Goal: Task Accomplishment & Management: Manage account settings

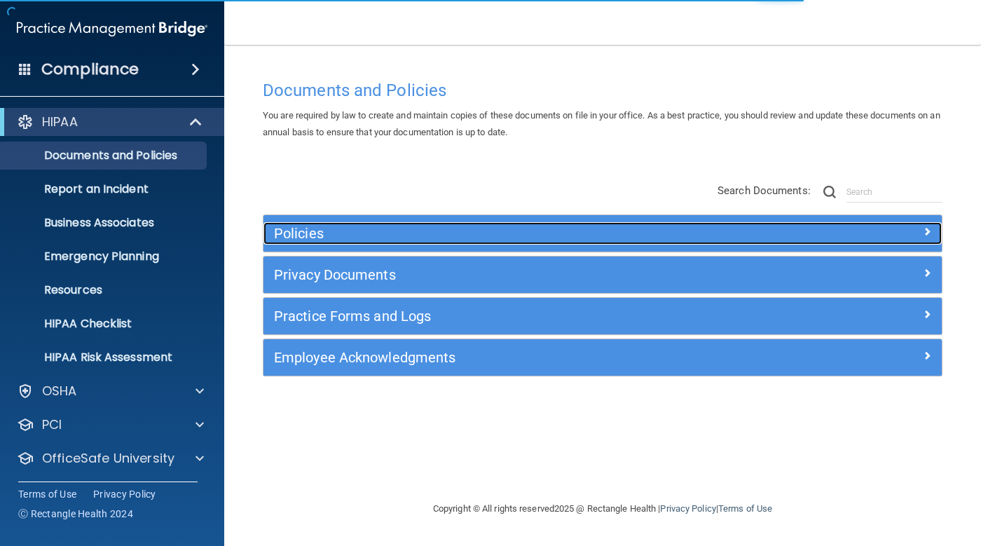
click at [414, 233] on h5 "Policies" at bounding box center [518, 233] width 488 height 15
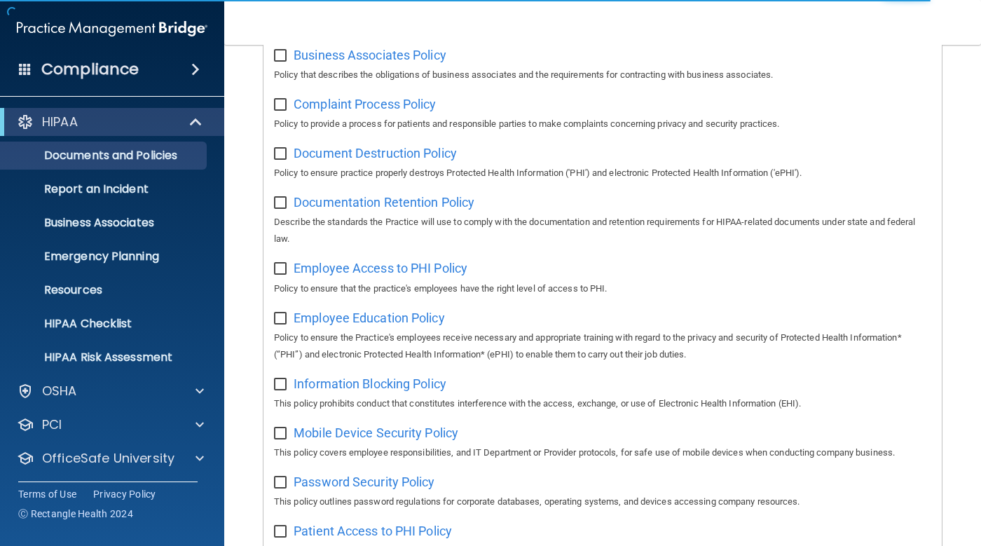
scroll to position [350, 0]
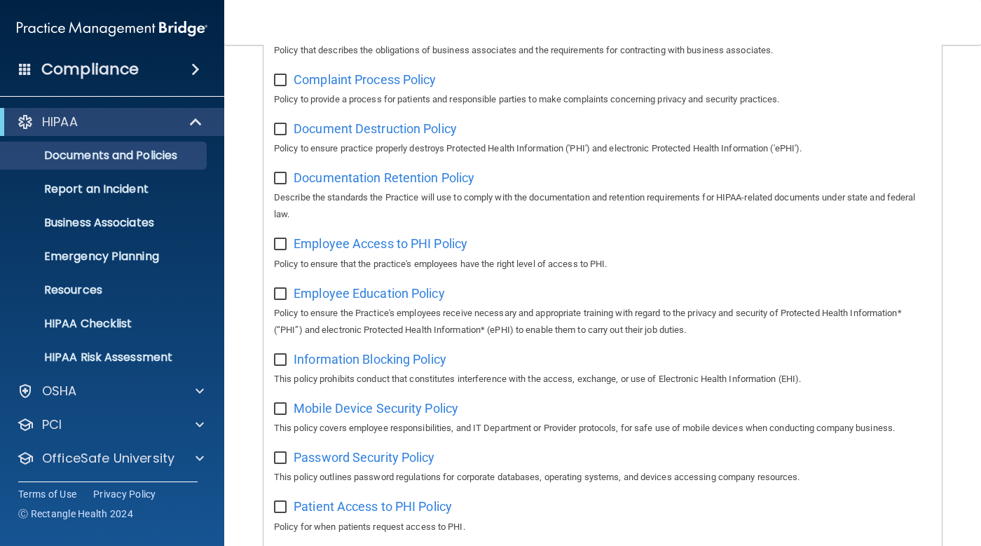
click at [277, 175] on input "checkbox" at bounding box center [282, 178] width 16 height 11
click at [277, 184] on input "checkbox" at bounding box center [282, 178] width 16 height 11
checkbox input "false"
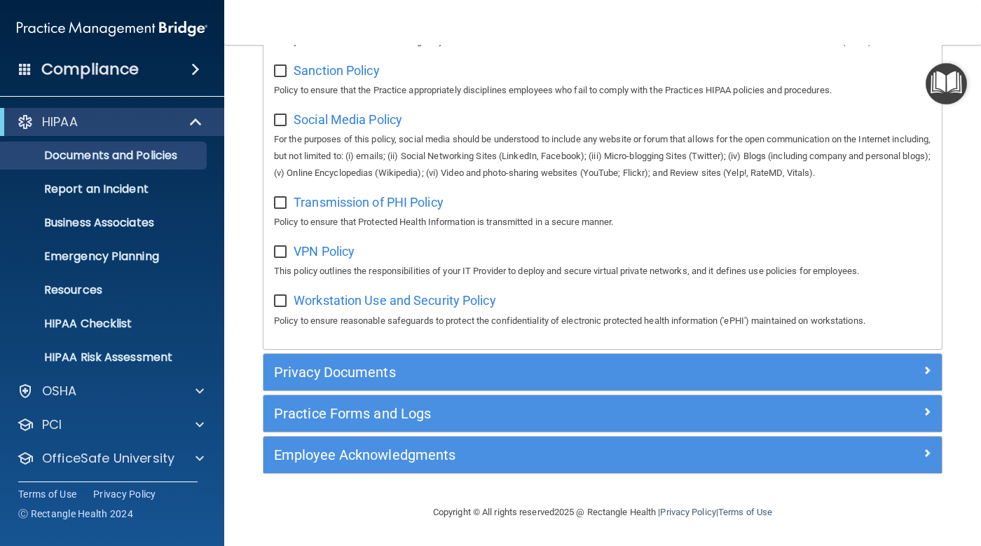
scroll to position [1130, 0]
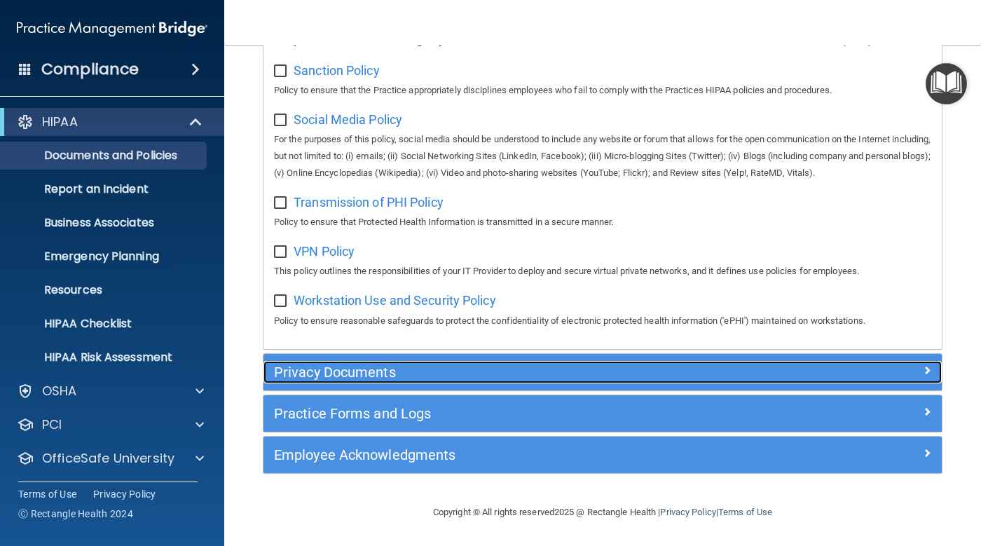
click at [364, 371] on h5 "Privacy Documents" at bounding box center [518, 371] width 488 height 15
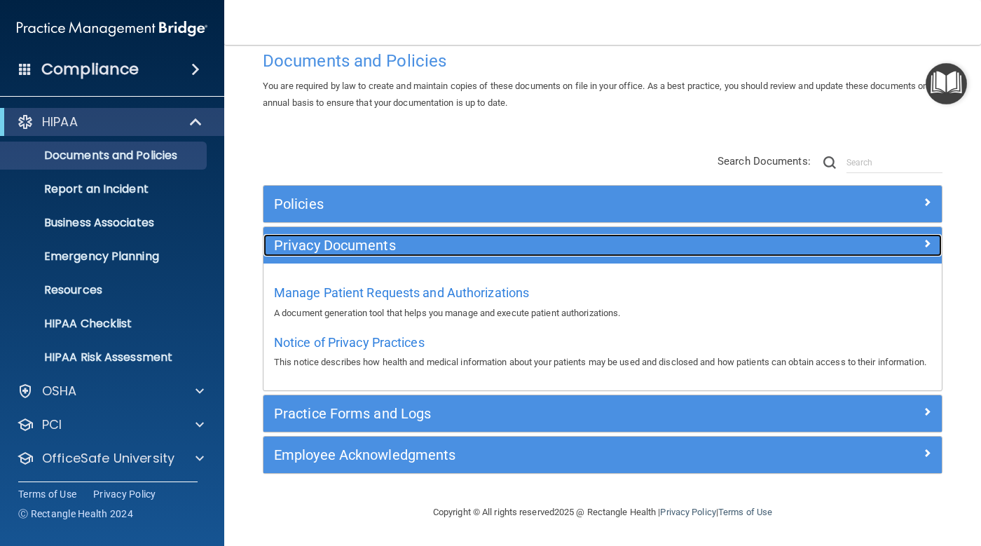
scroll to position [46, 0]
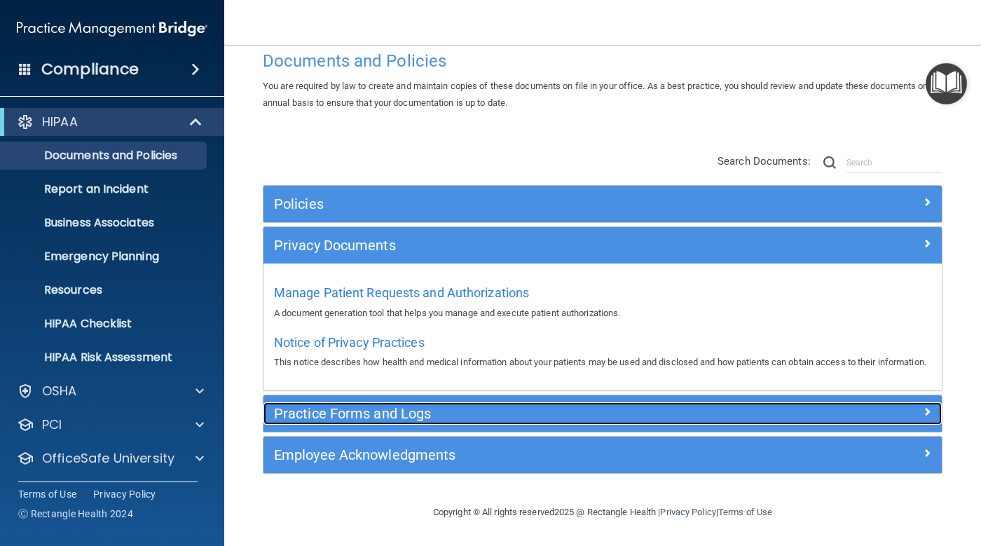
click at [397, 418] on h5 "Practice Forms and Logs" at bounding box center [518, 413] width 488 height 15
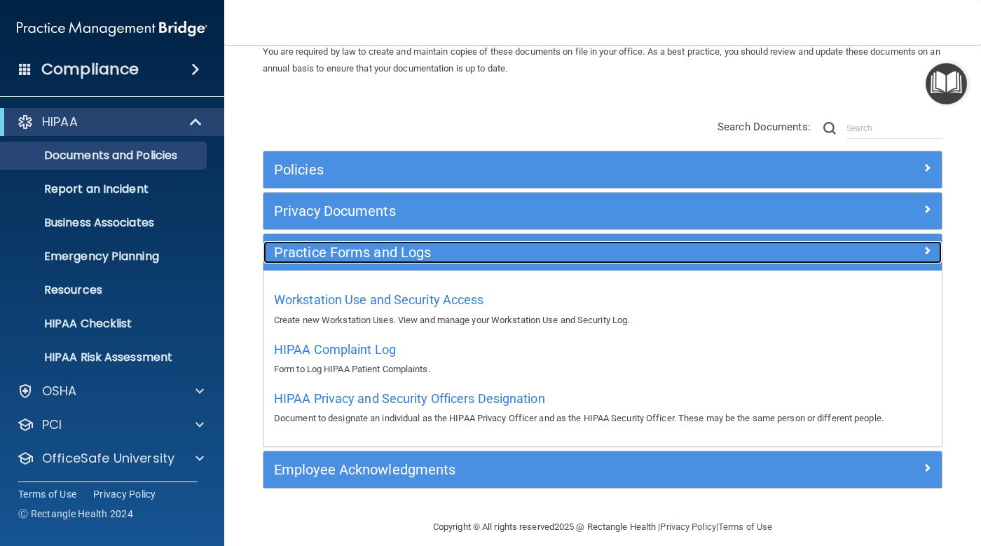
scroll to position [78, 0]
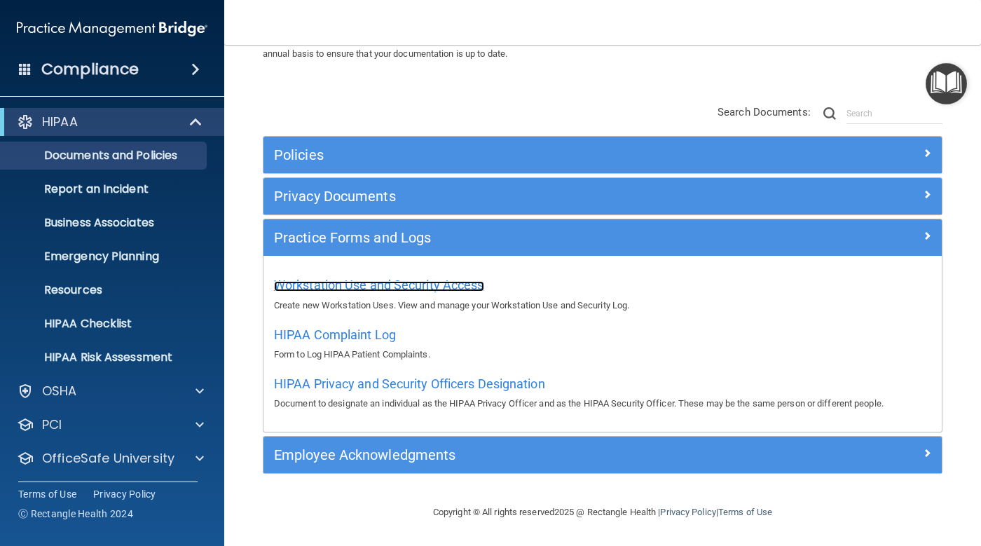
click at [385, 287] on span "Workstation Use and Security Access" at bounding box center [379, 284] width 210 height 15
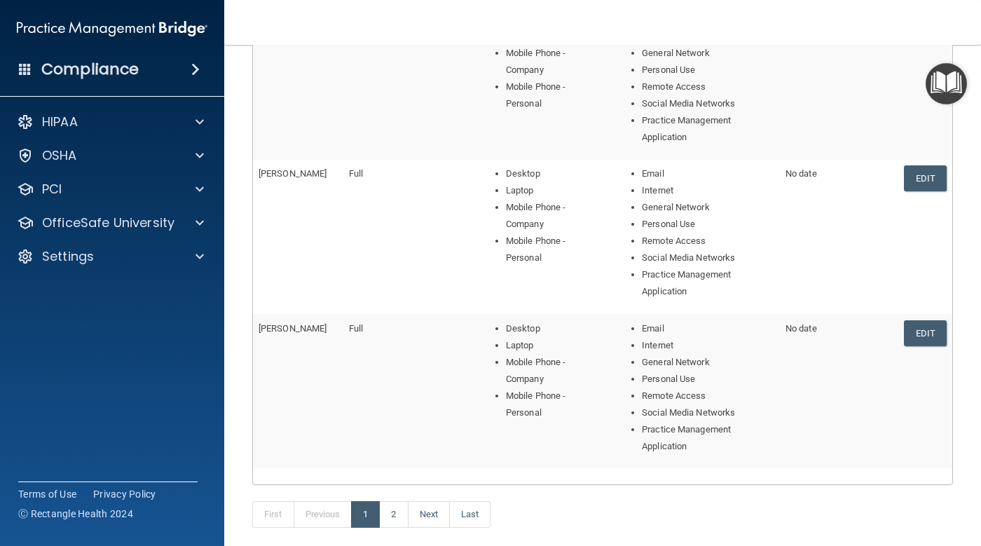
scroll to position [566, 0]
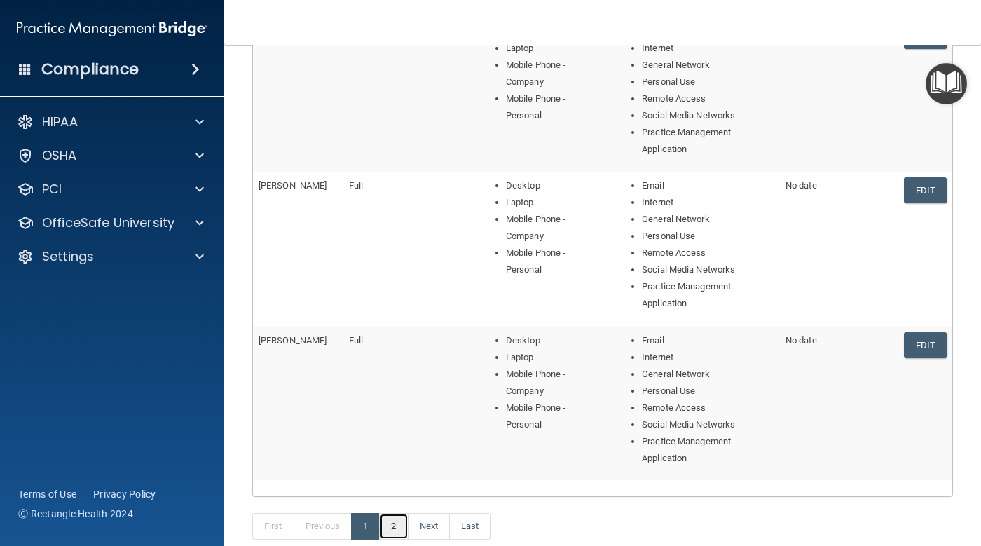
click at [393, 514] on link "2" at bounding box center [393, 526] width 29 height 27
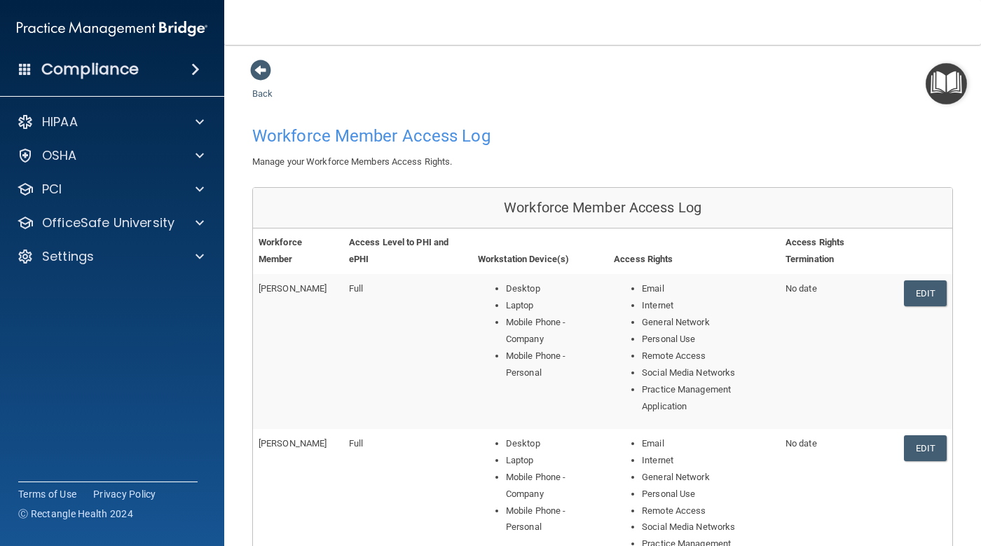
click at [397, 168] on div "Manage your Workforce Members Access Rights." at bounding box center [603, 161] width 722 height 17
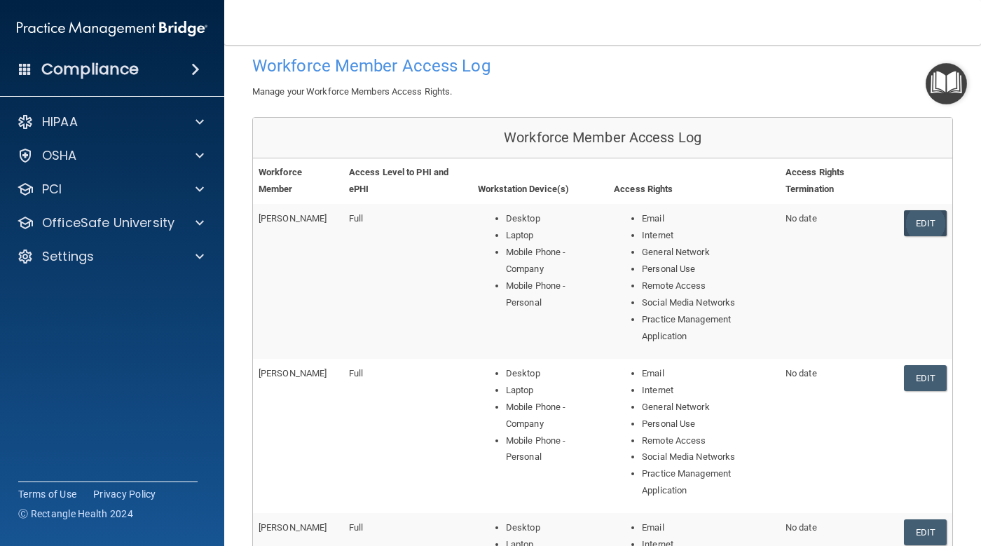
click at [909, 219] on link "Edit" at bounding box center [925, 223] width 43 height 26
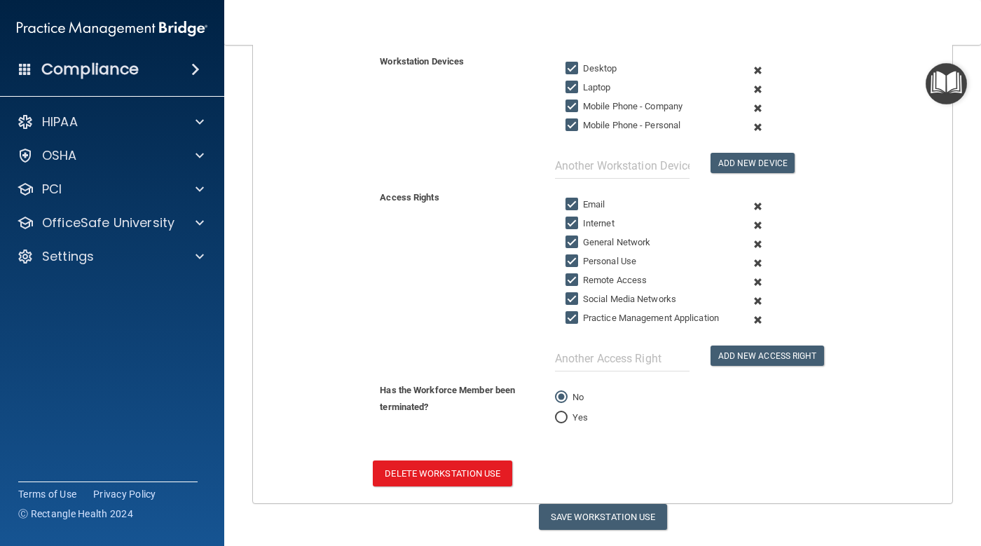
scroll to position [357, 0]
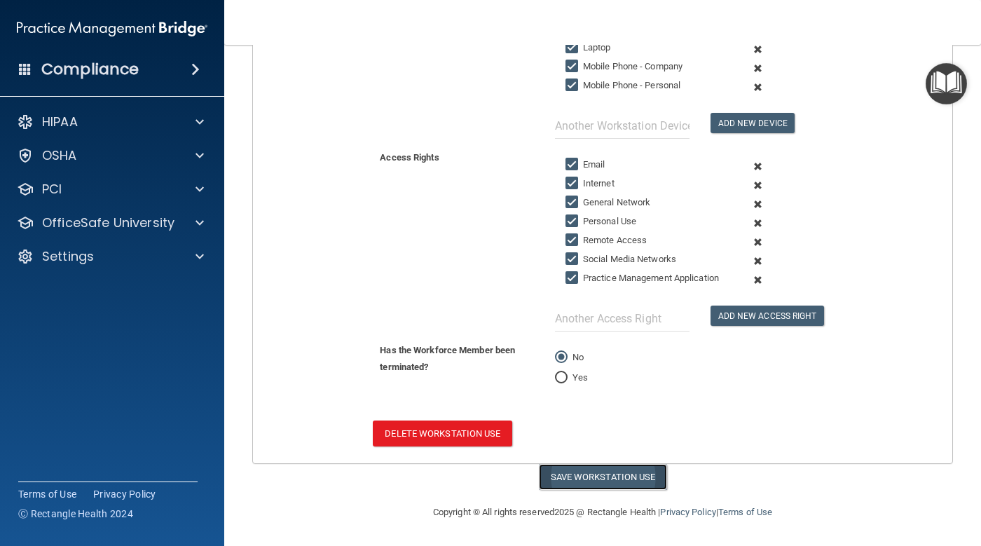
click at [595, 478] on button "Save Workstation Use" at bounding box center [603, 477] width 128 height 26
select select "? string:Full ?"
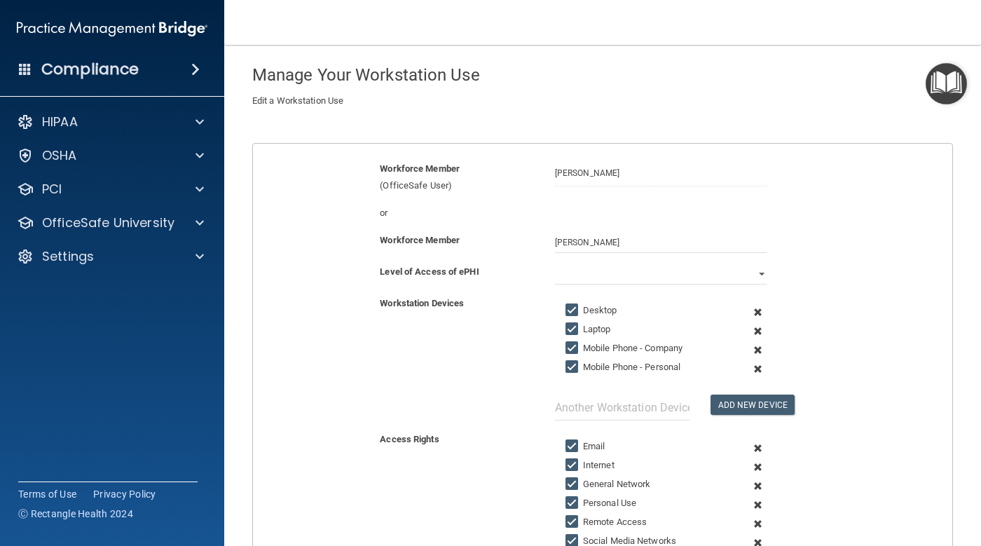
scroll to position [0, 0]
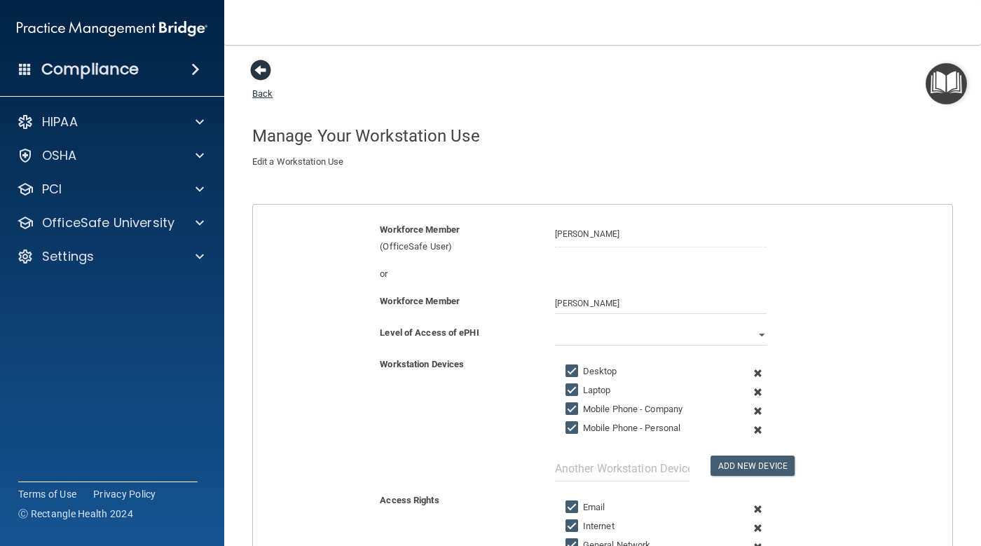
click at [263, 71] on span at bounding box center [260, 70] width 21 height 21
click at [268, 95] on link "Back" at bounding box center [262, 84] width 20 height 27
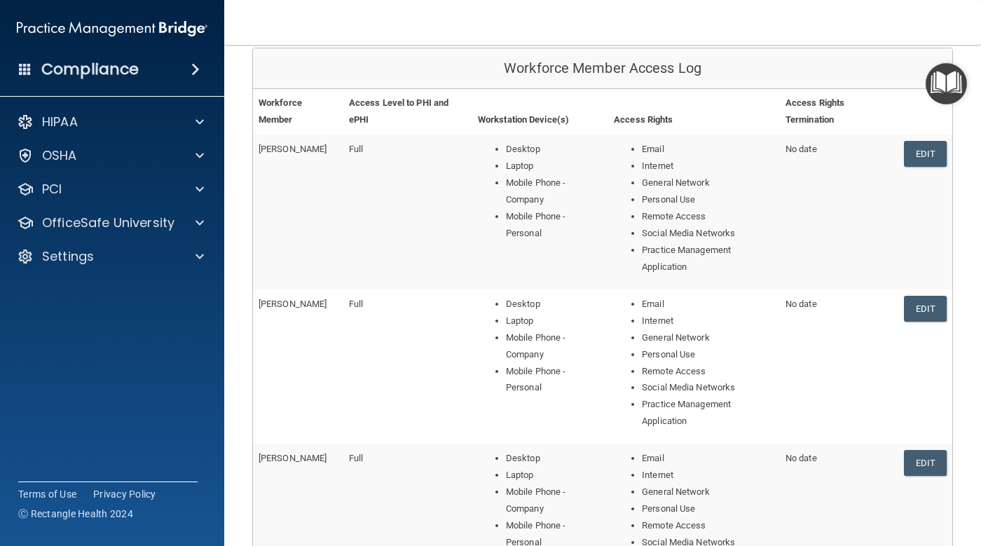
scroll to position [140, 0]
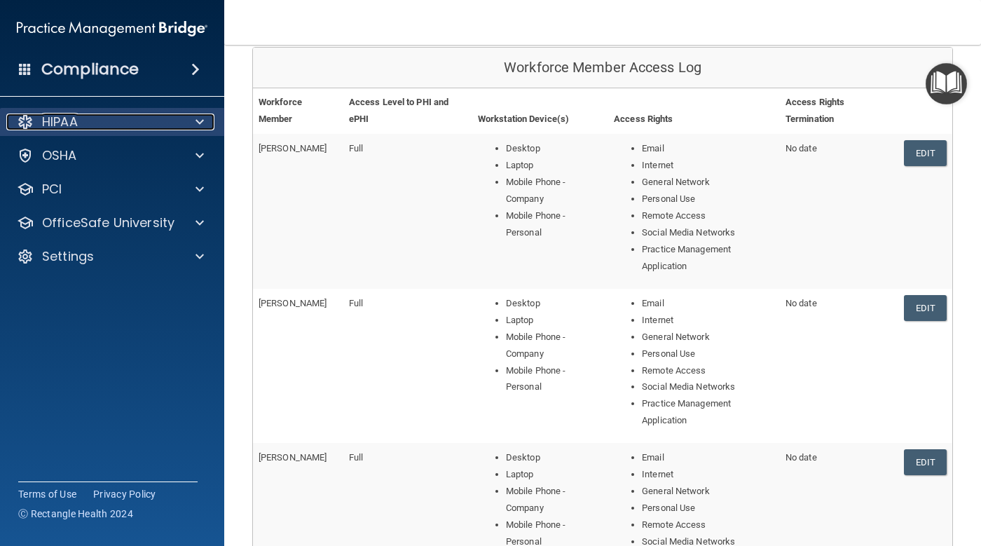
click at [198, 124] on span at bounding box center [199, 122] width 8 height 17
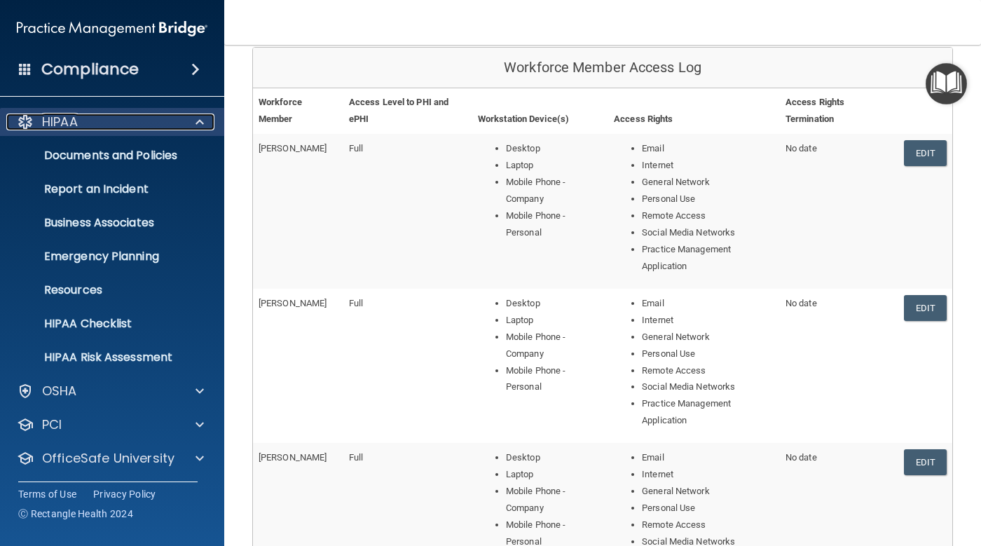
click at [198, 124] on span at bounding box center [199, 122] width 8 height 17
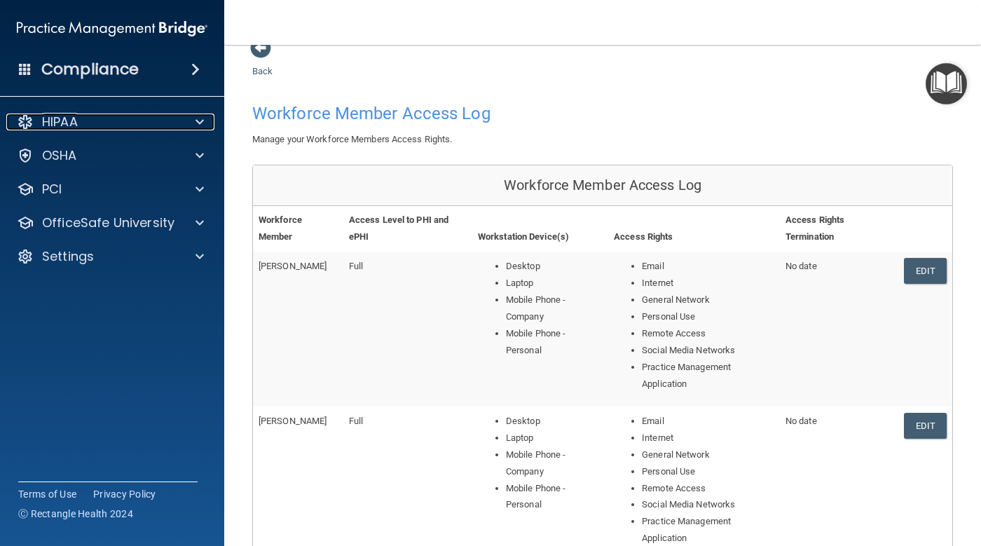
scroll to position [0, 0]
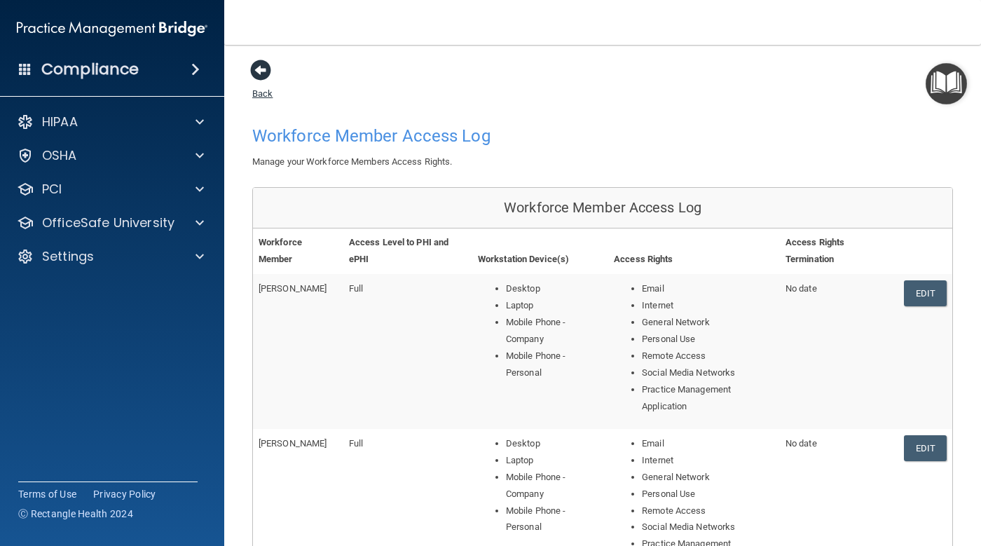
click at [266, 65] on span at bounding box center [260, 70] width 21 height 21
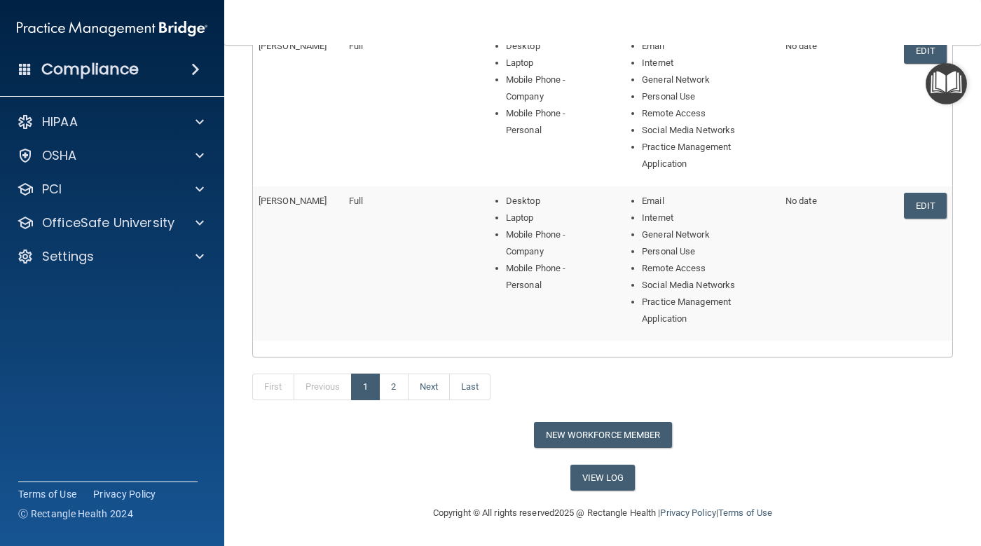
scroll to position [706, 0]
click at [395, 386] on link "2" at bounding box center [393, 386] width 29 height 27
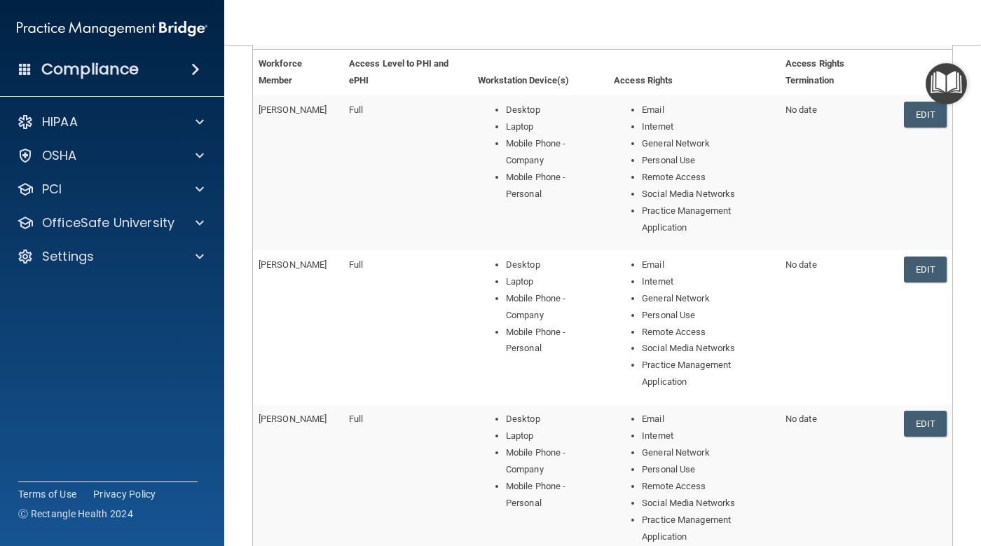
scroll to position [210, 0]
